Goal: Task Accomplishment & Management: Complete application form

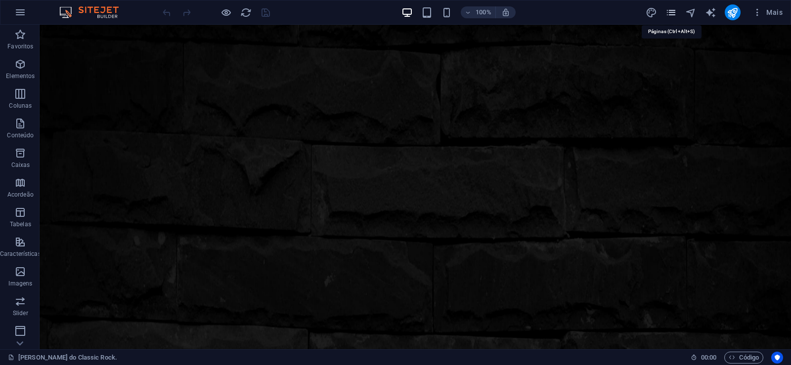
click at [668, 10] on icon "pages" at bounding box center [670, 12] width 11 height 11
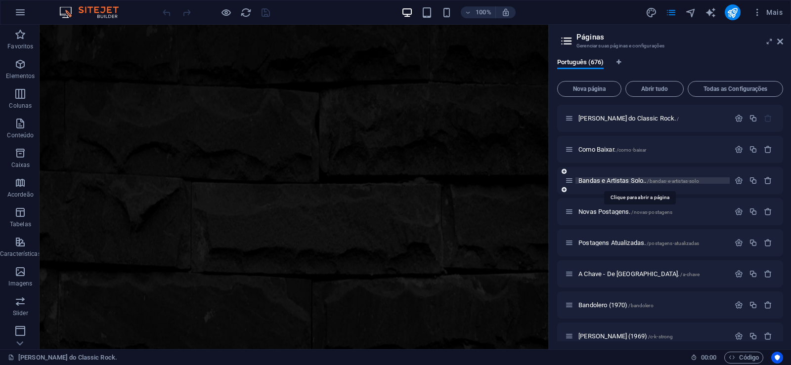
click at [590, 181] on span "Bandas e Artistas Solo.. /bandas-e-artistas-solo" at bounding box center [638, 180] width 121 height 7
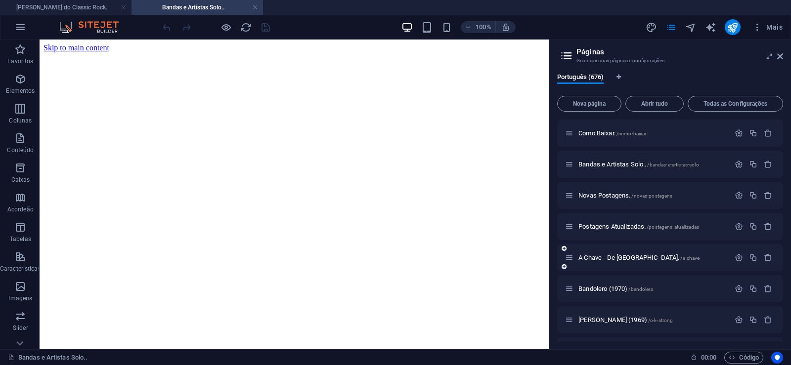
scroll to position [44, 0]
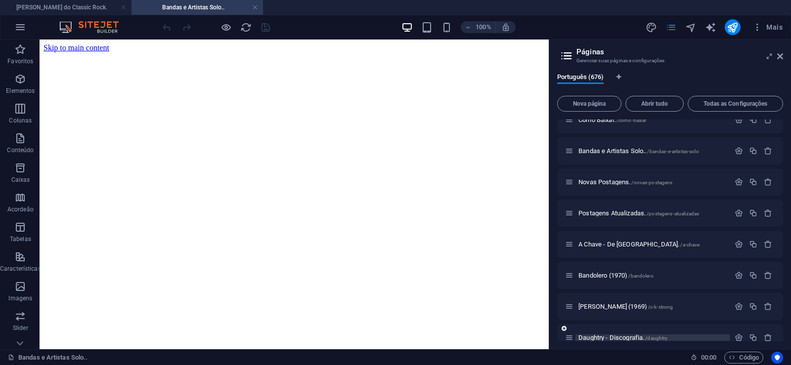
click at [596, 339] on span "Daughtry - Discografia. /daughtry" at bounding box center [622, 337] width 89 height 7
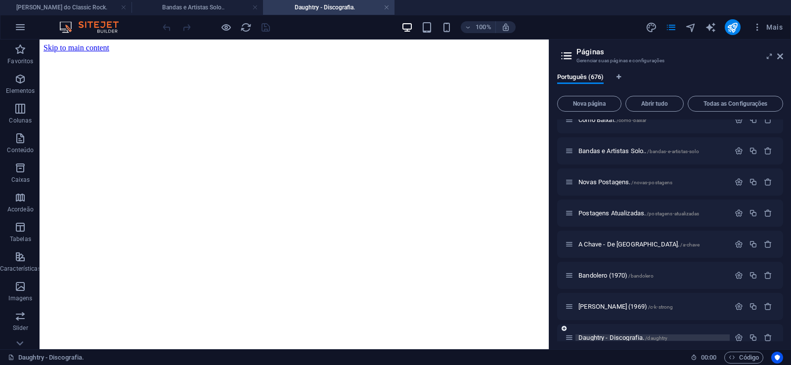
scroll to position [0, 0]
click at [580, 105] on span "Nova página" at bounding box center [588, 104] width 55 height 6
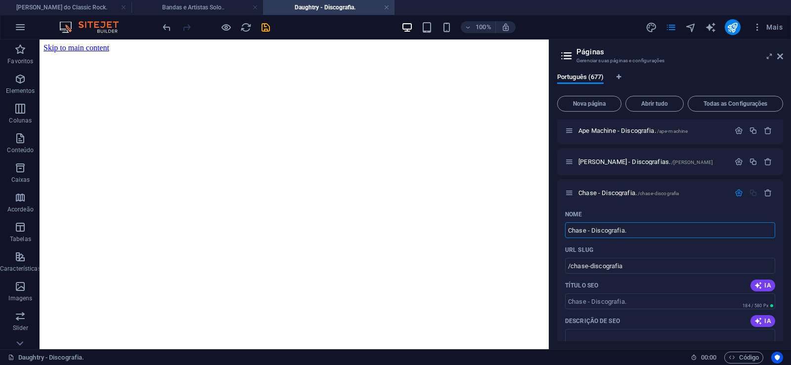
type input "Chase - Discografia."
type input "/chase-discografia"
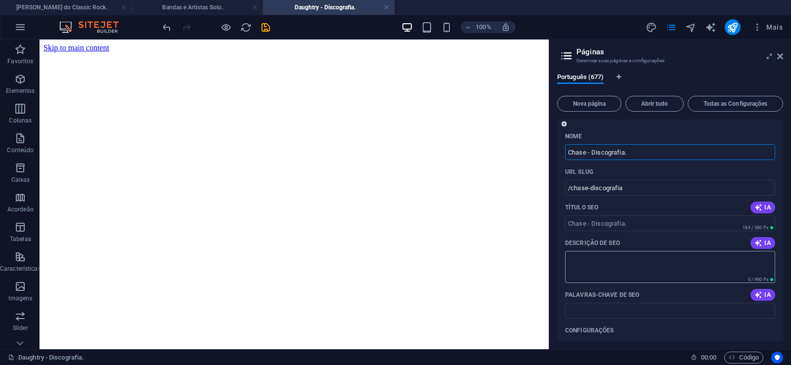
scroll to position [21074, 0]
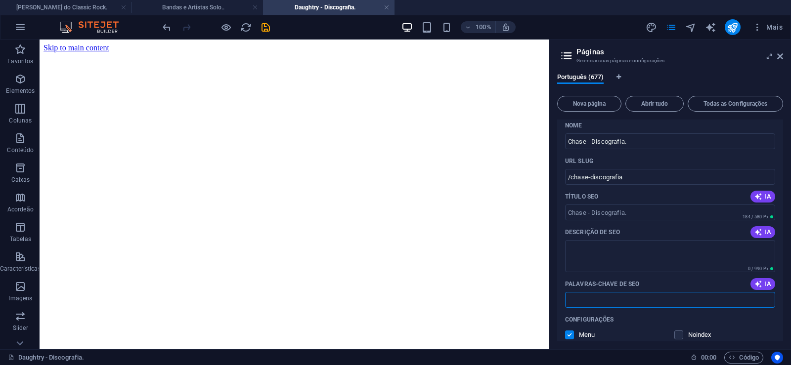
click at [595, 303] on input "Palavras-chave de SEO" at bounding box center [670, 300] width 210 height 16
paste input "Chase - Discografia. Download."
type input "Chase - Discografia. Download."
click at [622, 249] on textarea "Descrição de SEO" at bounding box center [670, 256] width 210 height 32
click at [602, 254] on textarea "Descrição de SEO" at bounding box center [670, 256] width 210 height 32
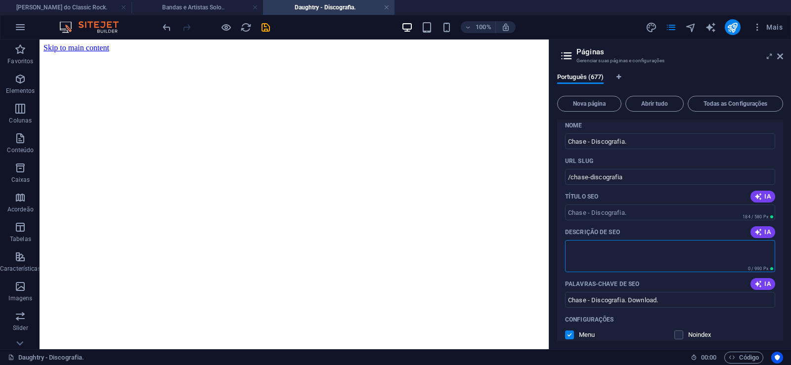
paste textarea "A história do Chase é a história do [PERSON_NAME], um dos mais influentes e res…"
click at [590, 177] on input "/chase-discografia" at bounding box center [670, 177] width 210 height 16
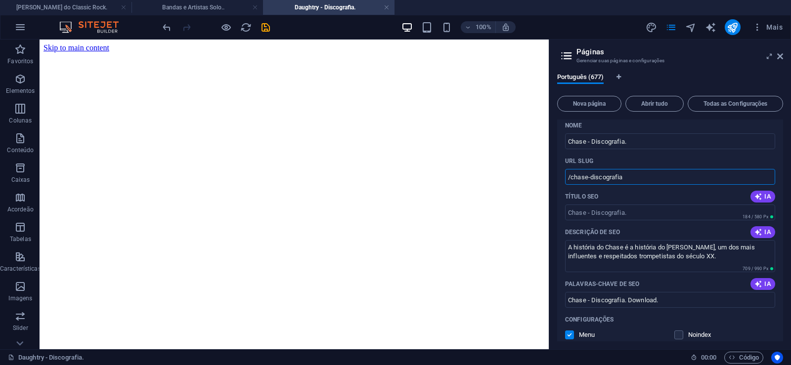
type textarea "A história do Chase é a história do [PERSON_NAME], um dos mais influentes e res…"
drag, startPoint x: 588, startPoint y: 176, endPoint x: 570, endPoint y: 182, distance: 18.3
click at [570, 182] on input "/chase-discografia" at bounding box center [670, 177] width 210 height 16
click at [601, 180] on input "/chase-discografia" at bounding box center [670, 177] width 210 height 16
drag, startPoint x: 588, startPoint y: 177, endPoint x: 653, endPoint y: 185, distance: 65.7
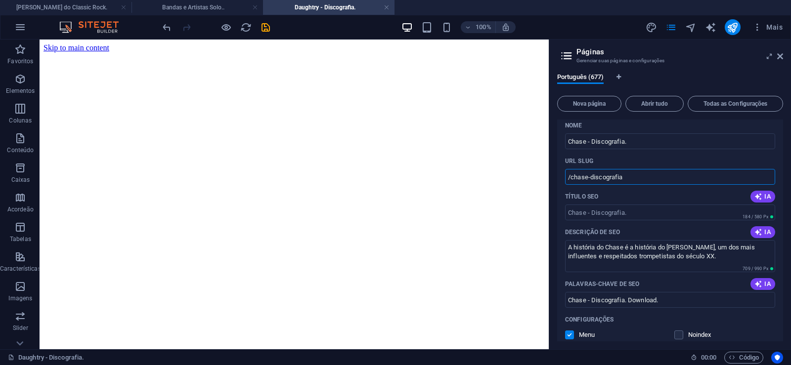
click at [653, 185] on input "/chase-discografia" at bounding box center [670, 177] width 210 height 16
type input "/chase"
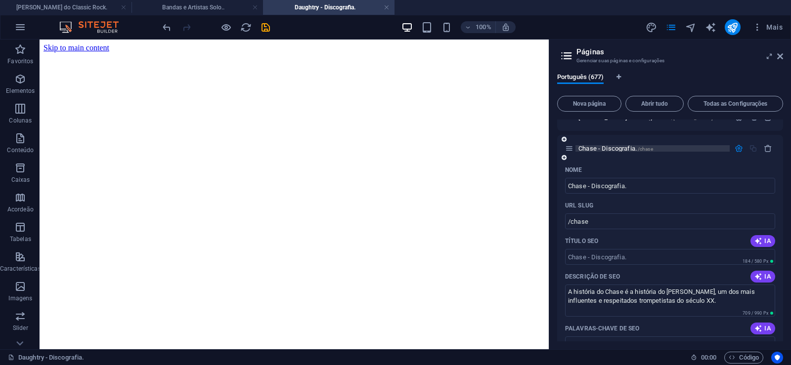
click at [602, 148] on span "Chase - Discografia. /chase" at bounding box center [615, 148] width 75 height 7
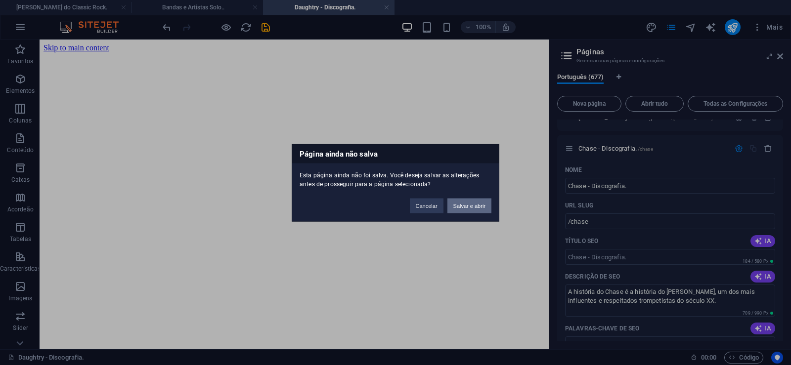
click at [460, 206] on button "Salvar e abrir" at bounding box center [469, 205] width 44 height 15
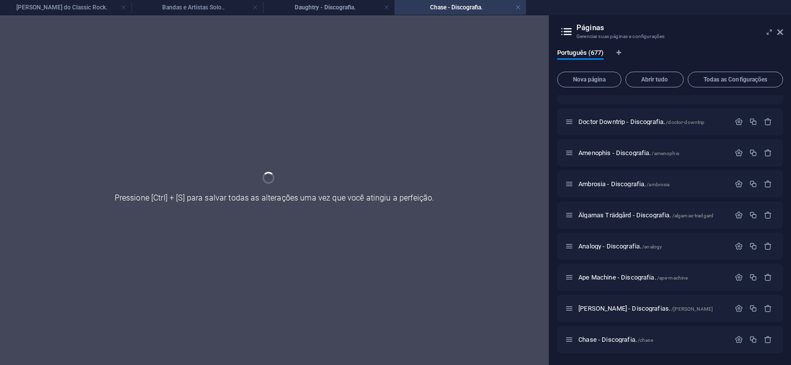
scroll to position [20815, 0]
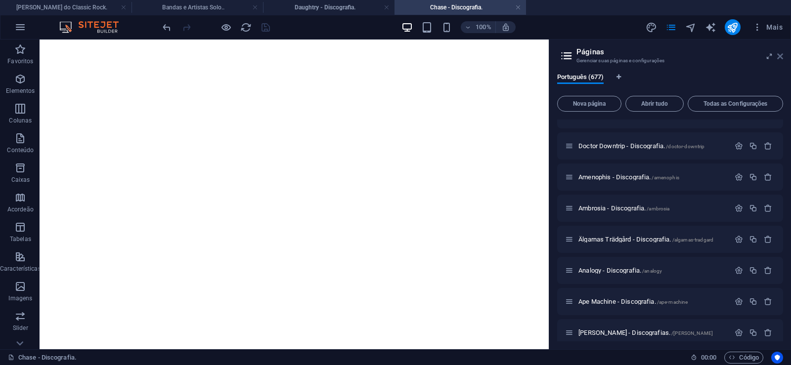
click at [779, 53] on icon at bounding box center [780, 56] width 6 height 8
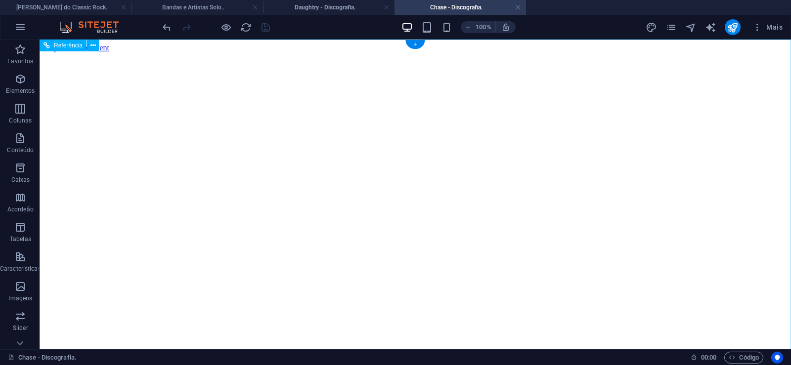
scroll to position [0, 0]
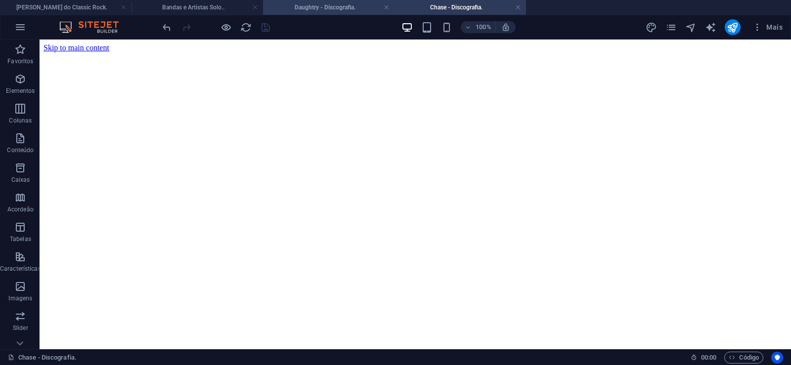
click at [330, 4] on h4 "Daughtry - Discografia." at bounding box center [328, 7] width 131 height 11
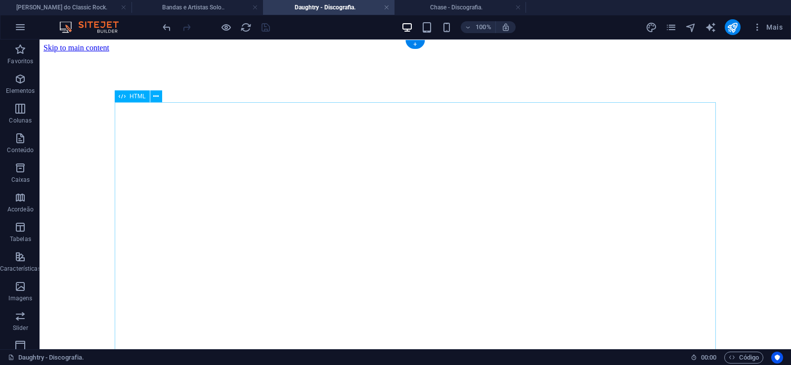
click figure
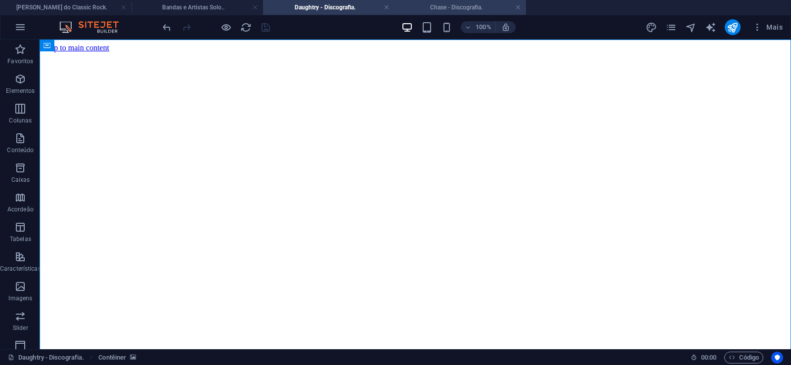
click at [440, 4] on h4 "Chase - Discografia." at bounding box center [459, 7] width 131 height 11
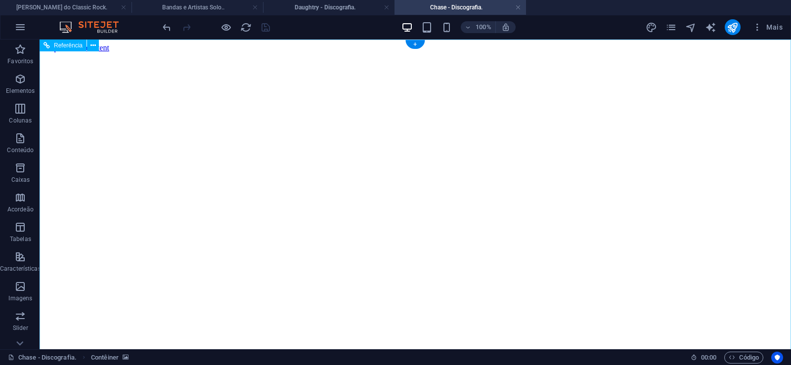
click at [78, 52] on figure at bounding box center [414, 52] width 743 height 0
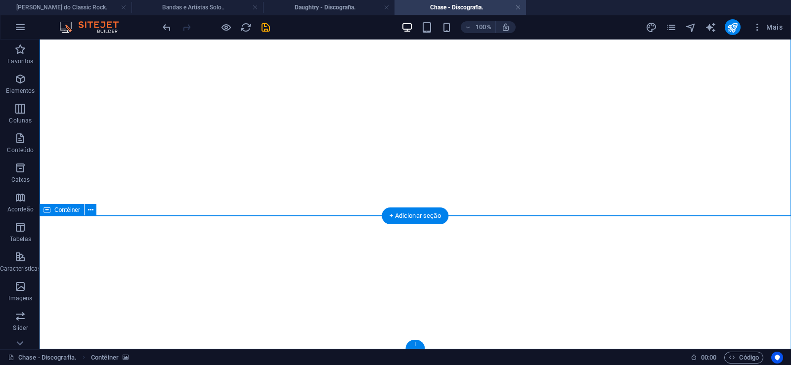
click div "Solte o conteúdo aqui ou Adicionar elementos Colar área de transferência"
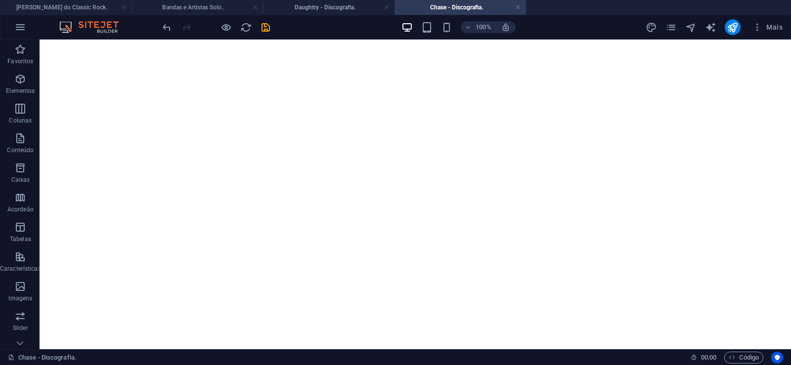
scroll to position [0, 0]
click figure
click div "Daughtry - Discografia."
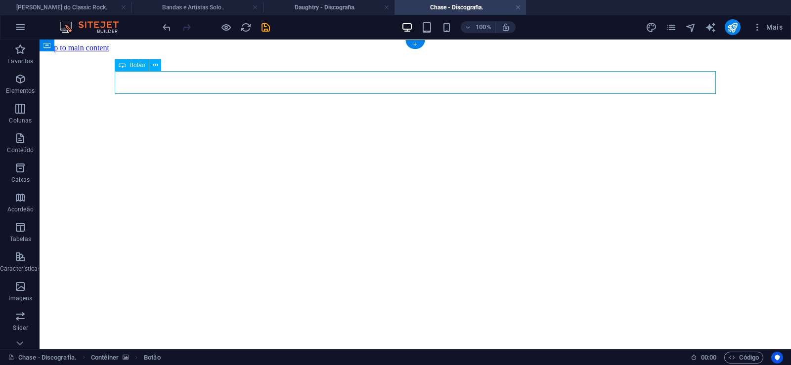
click div "Daughtry - Discografia."
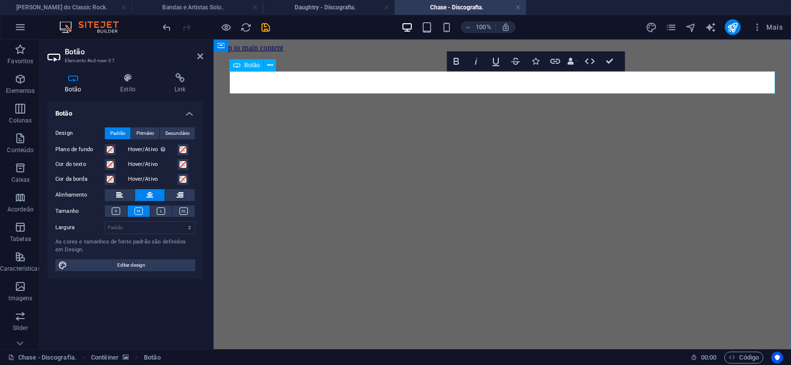
scroll to position [0, 7]
click div "Daughtry é [PERSON_NAME] norte-americana de rock liderada pelo ex-participante …"
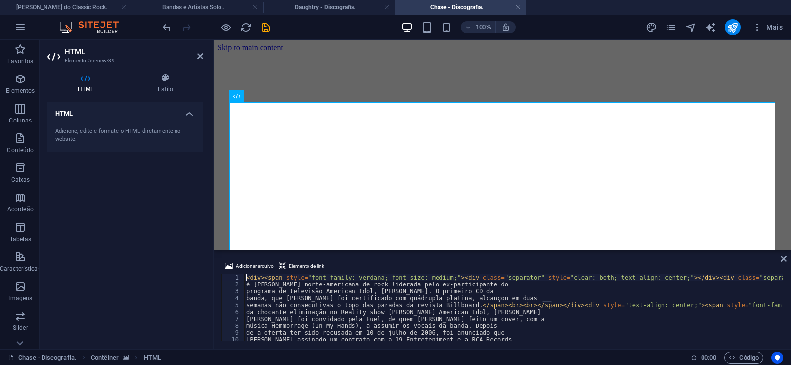
type textarea "música Hemmorrage (In My Hands), a assumir os vocais da banda. Depois"
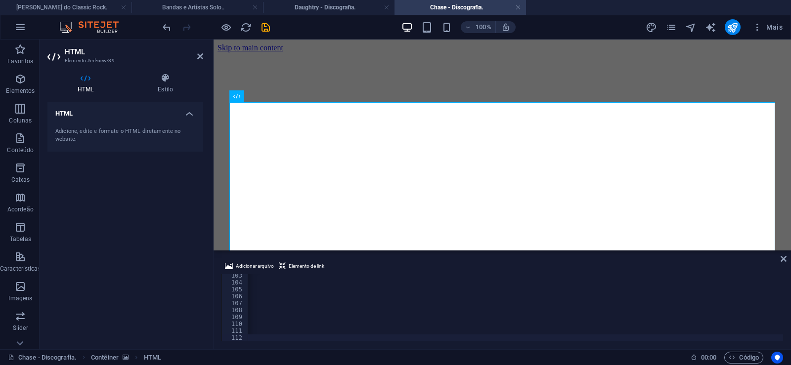
scroll to position [0, 32844]
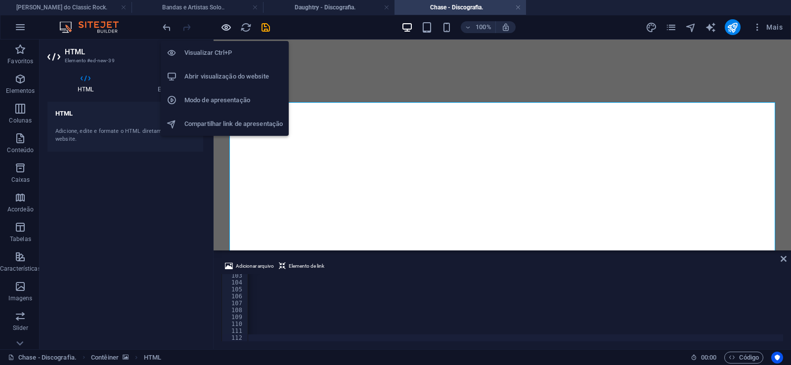
click at [224, 24] on icon "button" at bounding box center [225, 27] width 11 height 11
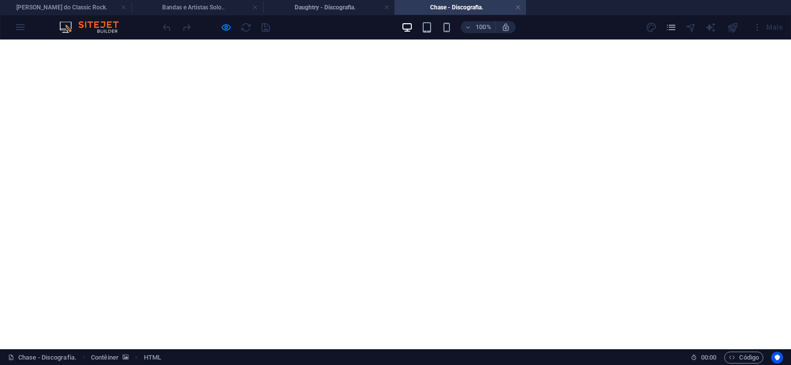
scroll to position [2053, 0]
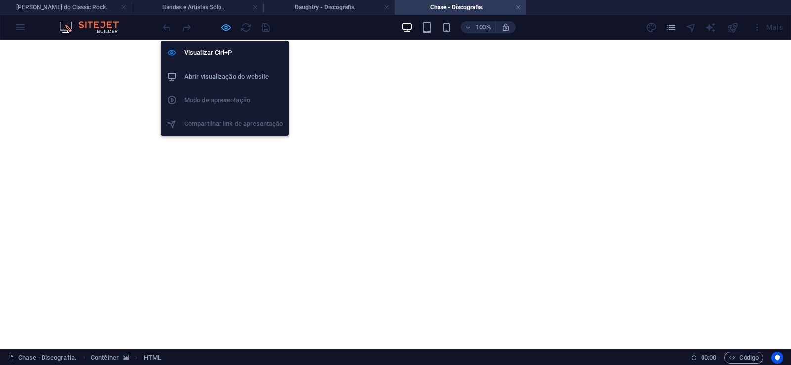
click at [223, 27] on icon "button" at bounding box center [225, 27] width 11 height 11
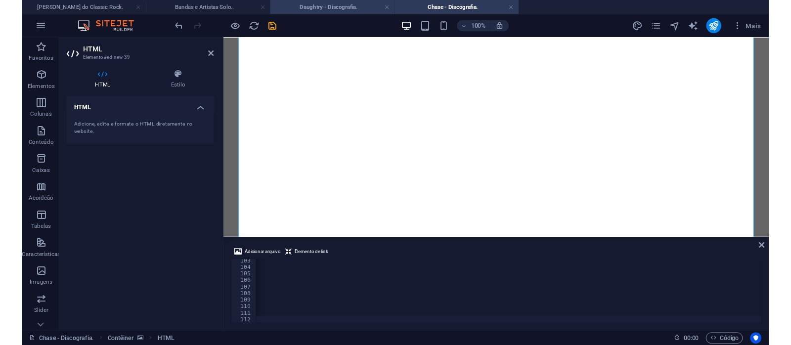
scroll to position [0, 32808]
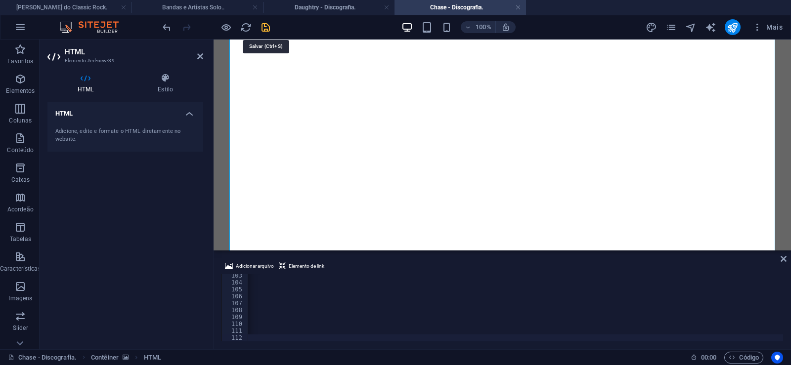
click at [263, 27] on icon "save" at bounding box center [265, 27] width 11 height 11
click at [517, 6] on link at bounding box center [518, 7] width 6 height 9
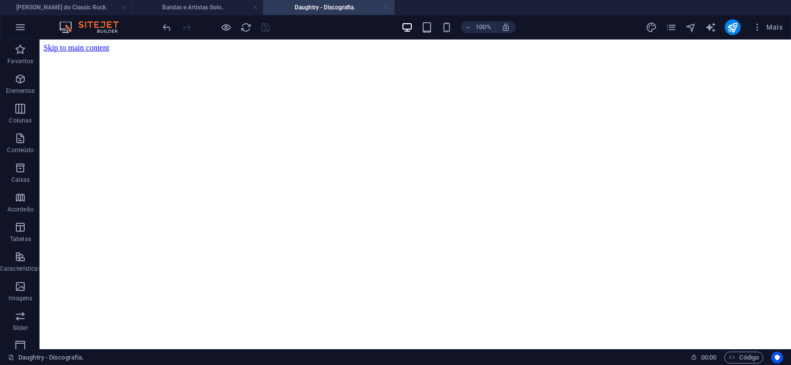
click at [387, 5] on link at bounding box center [386, 7] width 6 height 9
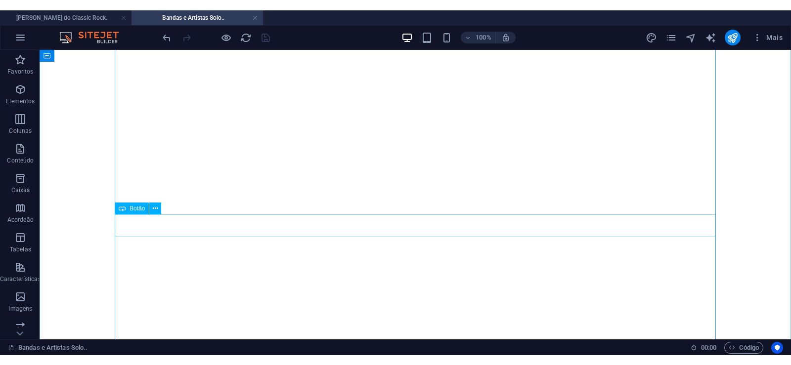
scroll to position [3174, 0]
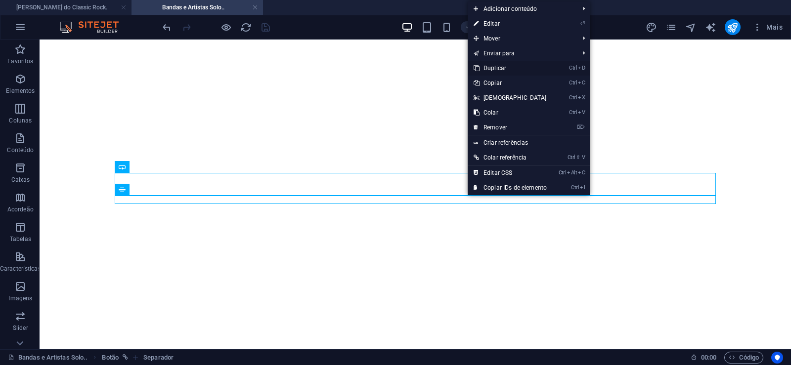
click at [494, 69] on link "Ctrl D Duplicar" at bounding box center [509, 68] width 85 height 15
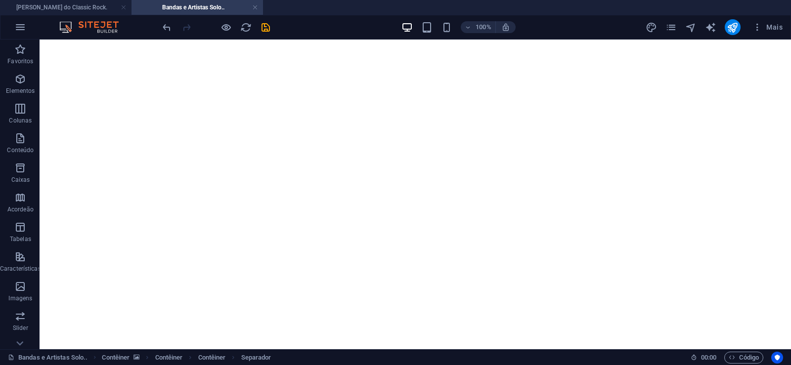
drag, startPoint x: 471, startPoint y: 221, endPoint x: 465, endPoint y: 206, distance: 16.3
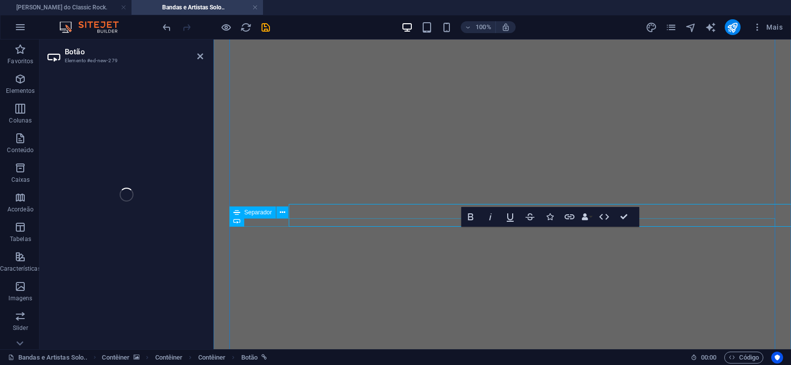
select select "px"
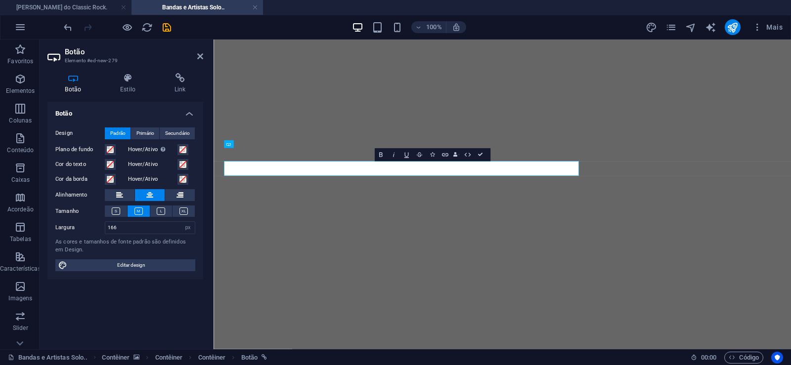
scroll to position [0, 6]
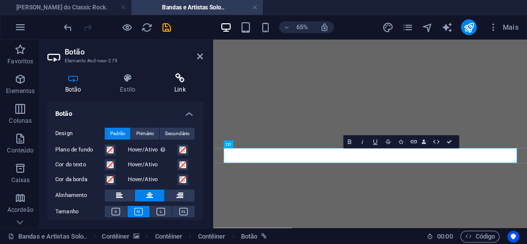
click at [181, 86] on h4 "Link" at bounding box center [180, 83] width 46 height 21
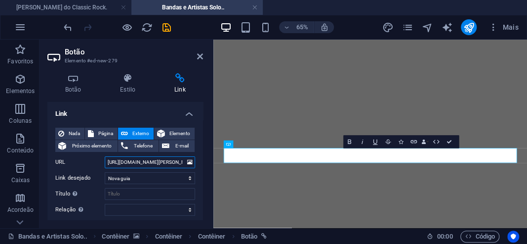
drag, startPoint x: 146, startPoint y: 163, endPoint x: 179, endPoint y: 163, distance: 33.6
click at [179, 163] on input "[URL][DOMAIN_NAME][PERSON_NAME]" at bounding box center [150, 162] width 90 height 12
paste input "se"
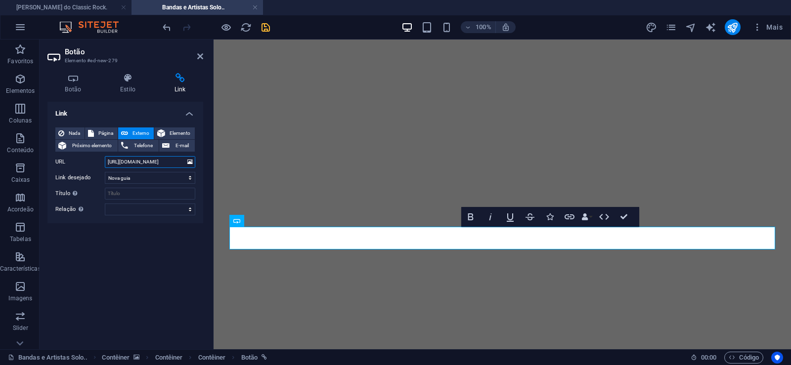
type input "[URL][DOMAIN_NAME]"
click at [262, 27] on icon "save" at bounding box center [265, 27] width 11 height 11
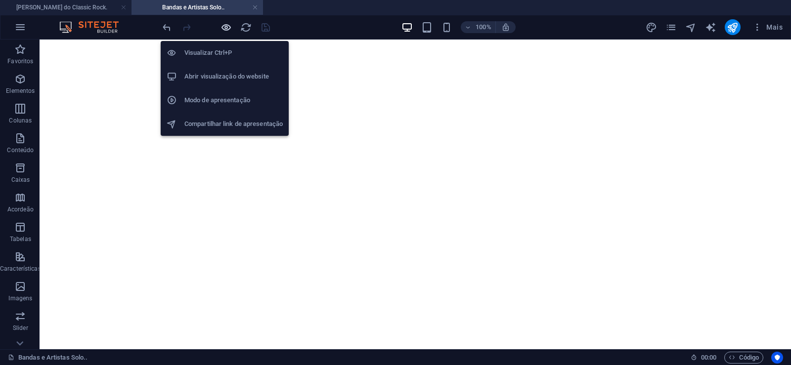
click at [223, 25] on icon "button" at bounding box center [225, 27] width 11 height 11
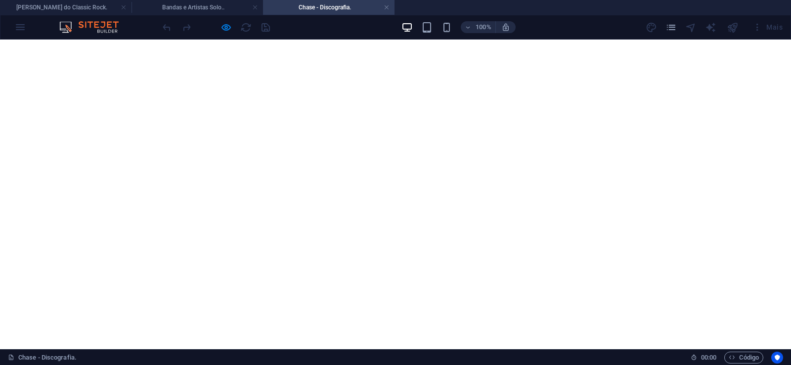
scroll to position [2053, 0]
click at [385, 7] on link at bounding box center [386, 7] width 6 height 9
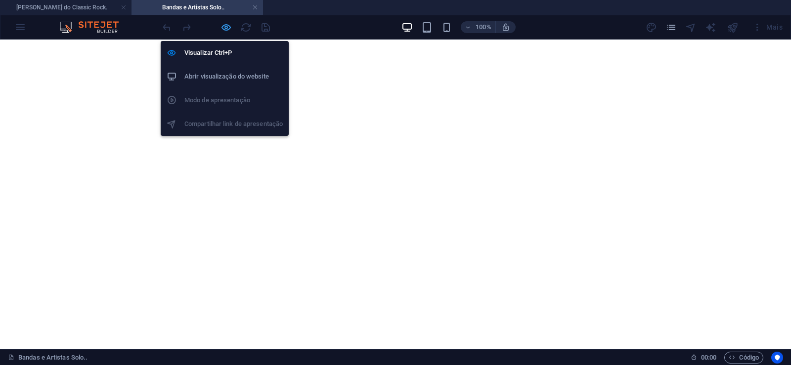
click at [226, 25] on icon "button" at bounding box center [225, 27] width 11 height 11
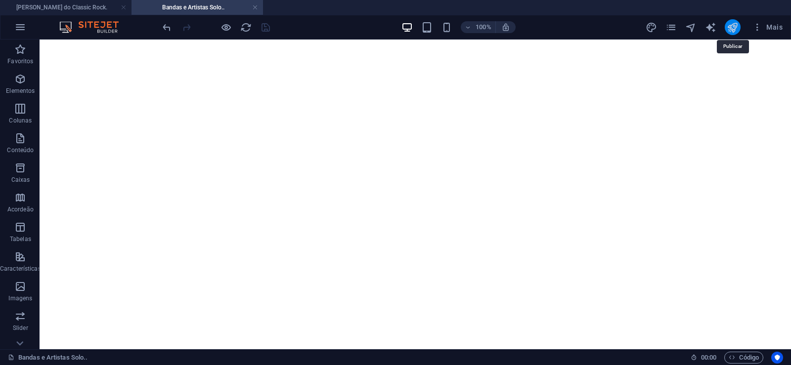
drag, startPoint x: 731, startPoint y: 26, endPoint x: 307, endPoint y: 187, distance: 453.6
click at [731, 26] on icon "publish" at bounding box center [731, 27] width 11 height 11
